Goal: Task Accomplishment & Management: Complete application form

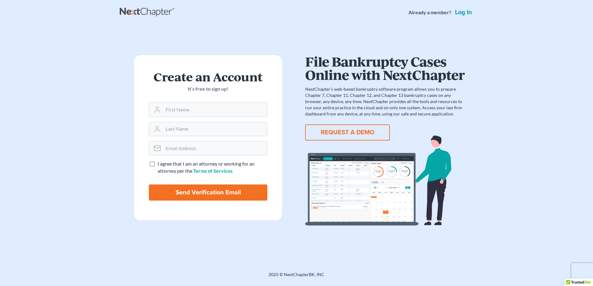
click at [349, 136] on button "REQUEST A DEMO" at bounding box center [347, 133] width 85 height 16
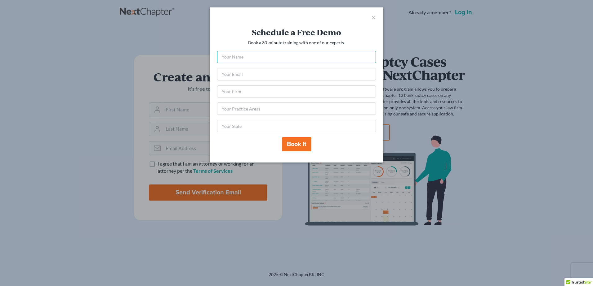
click at [273, 58] on input "text" at bounding box center [296, 57] width 159 height 12
type input "FEHINTOLA F OGUNTEBI"
type input "foguntebi@aol.com"
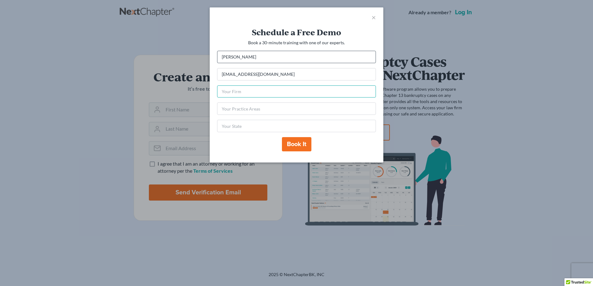
type input "Oguntebi Law"
type input "Bankruptcy"
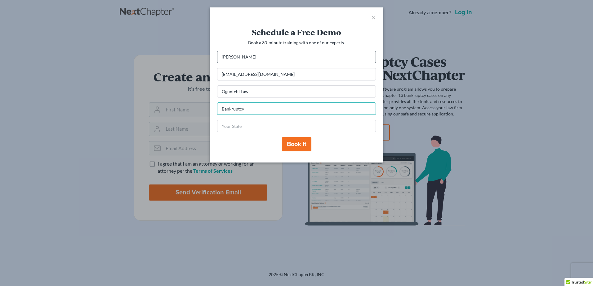
type input "FL"
click at [292, 145] on button "Book it" at bounding box center [296, 144] width 29 height 14
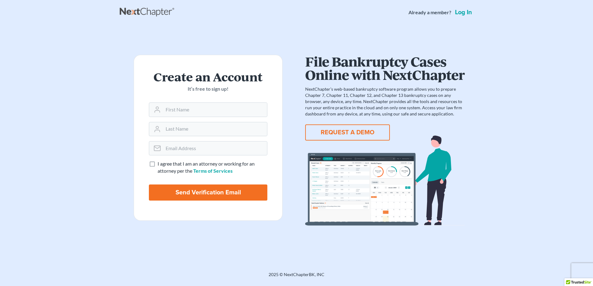
click at [462, 11] on link "Log in" at bounding box center [464, 12] width 20 height 6
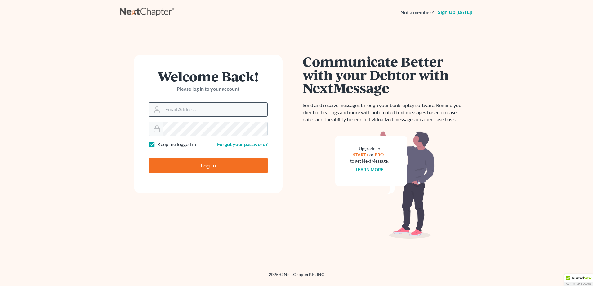
click at [181, 110] on input "Email Address" at bounding box center [215, 110] width 104 height 14
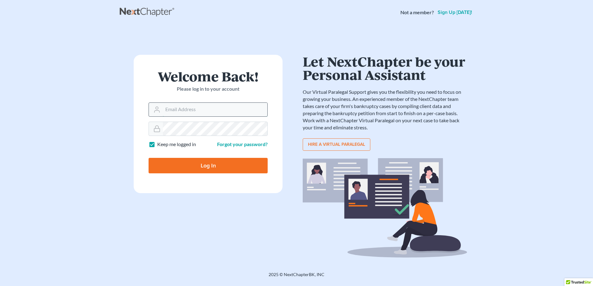
type input "kemi@oguntebilaw.com"
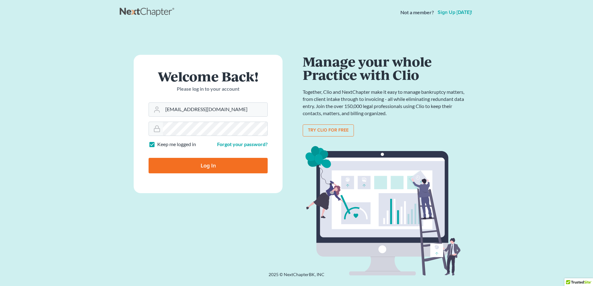
click at [209, 164] on input "Log In" at bounding box center [208, 166] width 119 height 16
type input "Thinking..."
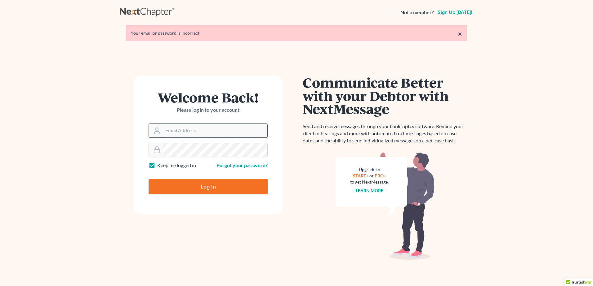
click at [186, 133] on input "Email Address" at bounding box center [215, 131] width 104 height 14
type input "foguntebi@aol.com"
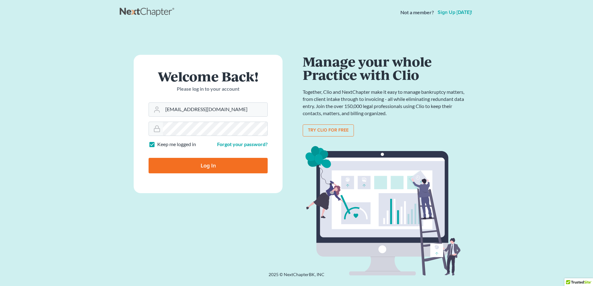
click at [197, 167] on input "Log In" at bounding box center [208, 166] width 119 height 16
type input "Thinking..."
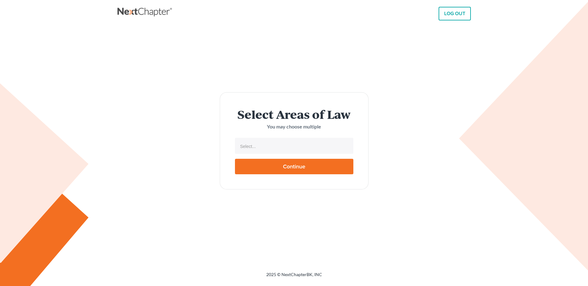
select select
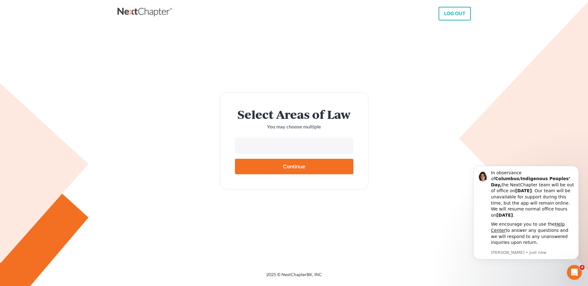
click at [262, 147] on input "text" at bounding box center [294, 146] width 110 height 9
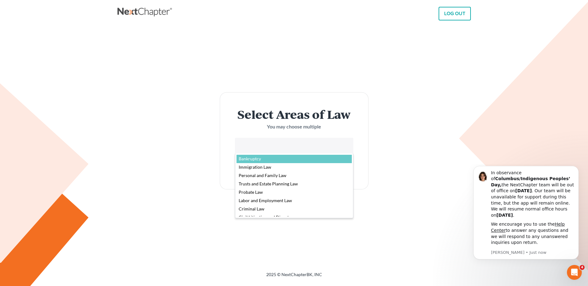
select select "4556"
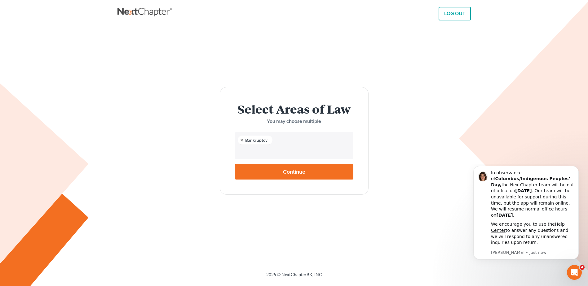
click at [280, 171] on input "Continue" at bounding box center [294, 172] width 118 height 16
type input "Thinking..."
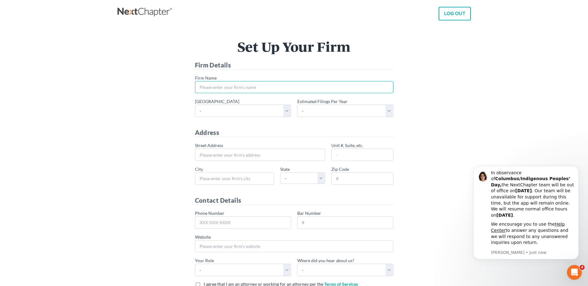
click at [242, 87] on input "* Firm Name" at bounding box center [294, 87] width 198 height 12
type input "Oguntebi Law"
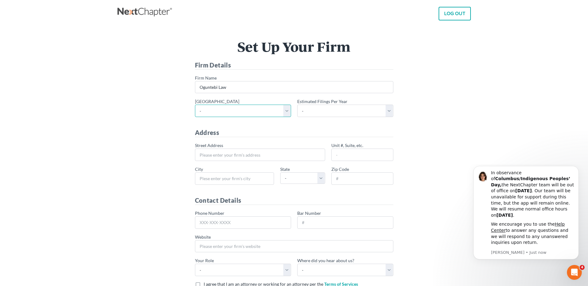
click at [286, 113] on select "- Alabama - Middle Alabama - Northern Alabama - Southern Alaska Arizona Arkansa…" at bounding box center [243, 111] width 96 height 12
select select "18"
click at [195, 105] on select "- Alabama - Middle Alabama - Northern Alabama - Southern Alaska Arizona Arkansa…" at bounding box center [243, 111] width 96 height 12
click at [389, 112] on select "- 1-10 11-50 50+" at bounding box center [345, 111] width 96 height 12
select select "1"
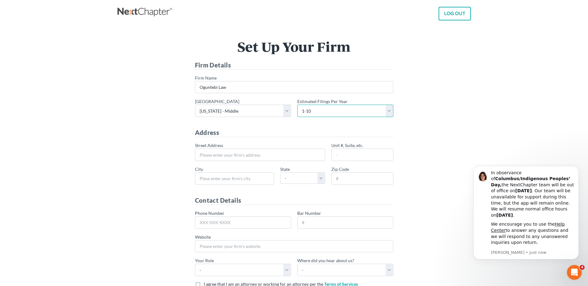
click at [297, 105] on select "- 1-10 11-50 50+" at bounding box center [345, 111] width 96 height 12
click at [250, 152] on input "* Street Address" at bounding box center [260, 155] width 130 height 12
type input "1904 West Cass Street"
type input "Tampa"
type input "33606"
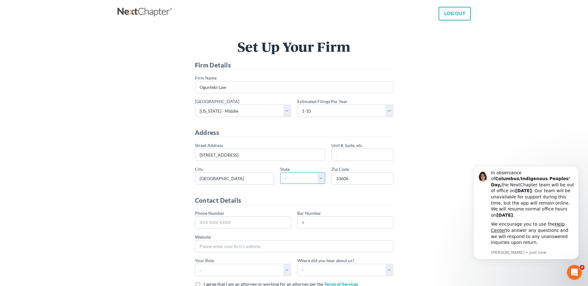
click at [323, 179] on select "- AL AK AR AZ CA CO CT DE DC FL GA GU HI ID IL IN IA KS KY LA ME MD MA MI MN MS…" at bounding box center [302, 178] width 45 height 11
select select "FL"
click at [280, 173] on select "- AL AK AR AZ CA CO CT DE DC FL GA GU HI ID IL IN IA KS KY LA ME MD MA MI MN MS…" at bounding box center [302, 178] width 45 height 11
click at [223, 221] on input "Phone Number" at bounding box center [243, 223] width 96 height 12
type input "813-254-8717"
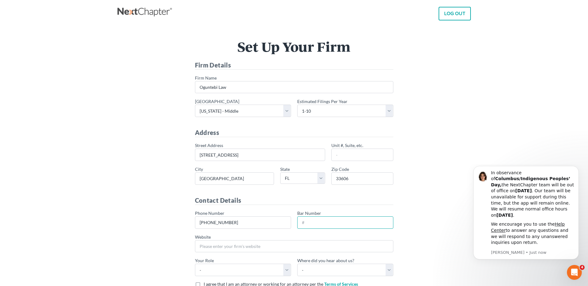
click at [307, 223] on input "Bar Number" at bounding box center [345, 223] width 96 height 12
type input "049042"
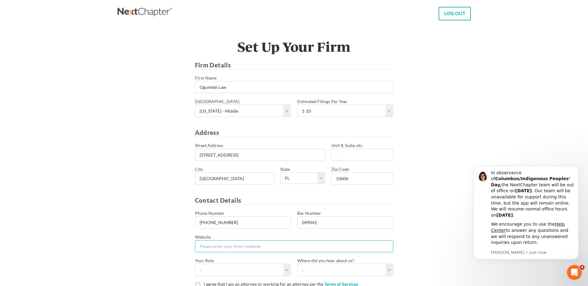
click at [255, 246] on input "Website" at bounding box center [294, 247] width 198 height 12
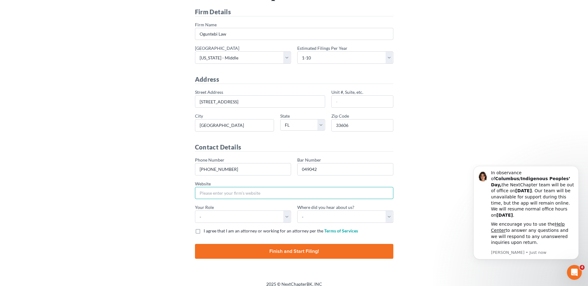
scroll to position [60, 0]
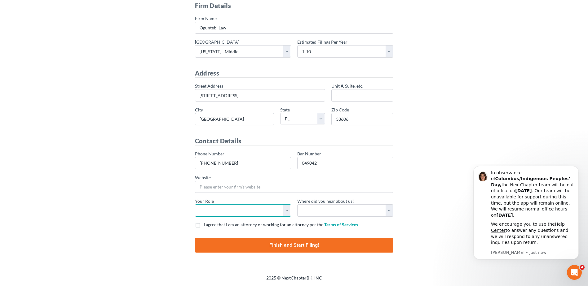
click at [284, 213] on select "- Attorney Paralegal Assistant" at bounding box center [243, 211] width 96 height 12
select select "paralegal"
click at [195, 205] on select "- Attorney Paralegal Assistant" at bounding box center [243, 211] width 96 height 12
click at [388, 211] on select "- Bar association Capterra Clio Email Facebook Google Word of mouth Other" at bounding box center [345, 211] width 96 height 12
select select "Email"
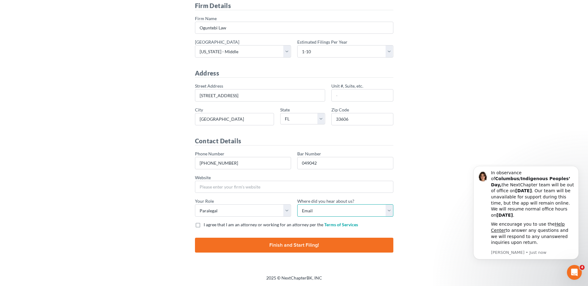
click at [297, 205] on select "- Bar association Capterra Clio Email Facebook Google Word of mouth Other" at bounding box center [345, 211] width 96 height 12
click at [204, 226] on label "I agree that I am an attorney or working for an attorney per the Terms of Servi…" at bounding box center [281, 225] width 154 height 6
click at [206, 226] on input "I agree that I am an attorney or working for an attorney per the Terms of Servi…" at bounding box center [208, 224] width 4 height 4
checkbox input "true"
click at [277, 247] on input "Finish and Start Filing!" at bounding box center [294, 245] width 198 height 15
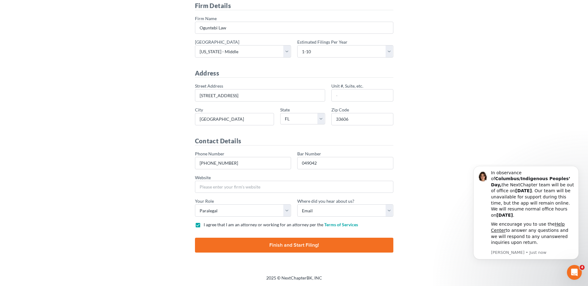
type input "Thinking..."
